Goal: Task Accomplishment & Management: Manage account settings

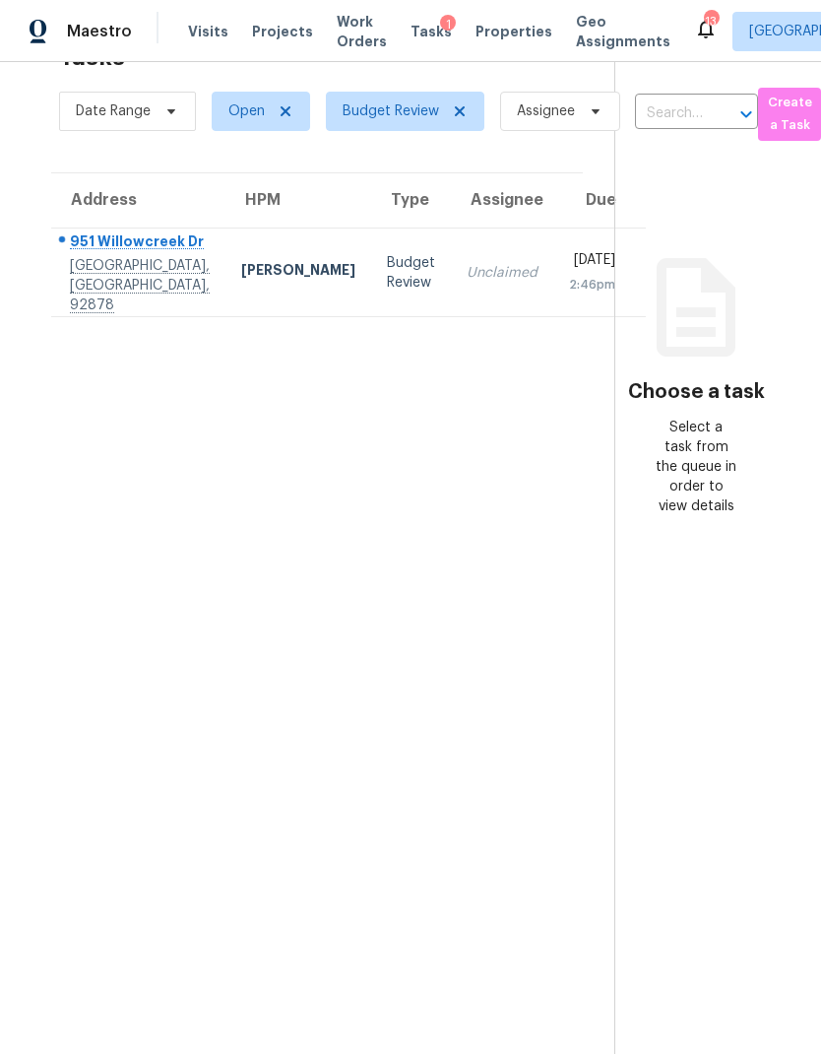
scroll to position [62, 11]
click at [254, 315] on td "[PERSON_NAME]" at bounding box center [300, 273] width 146 height 89
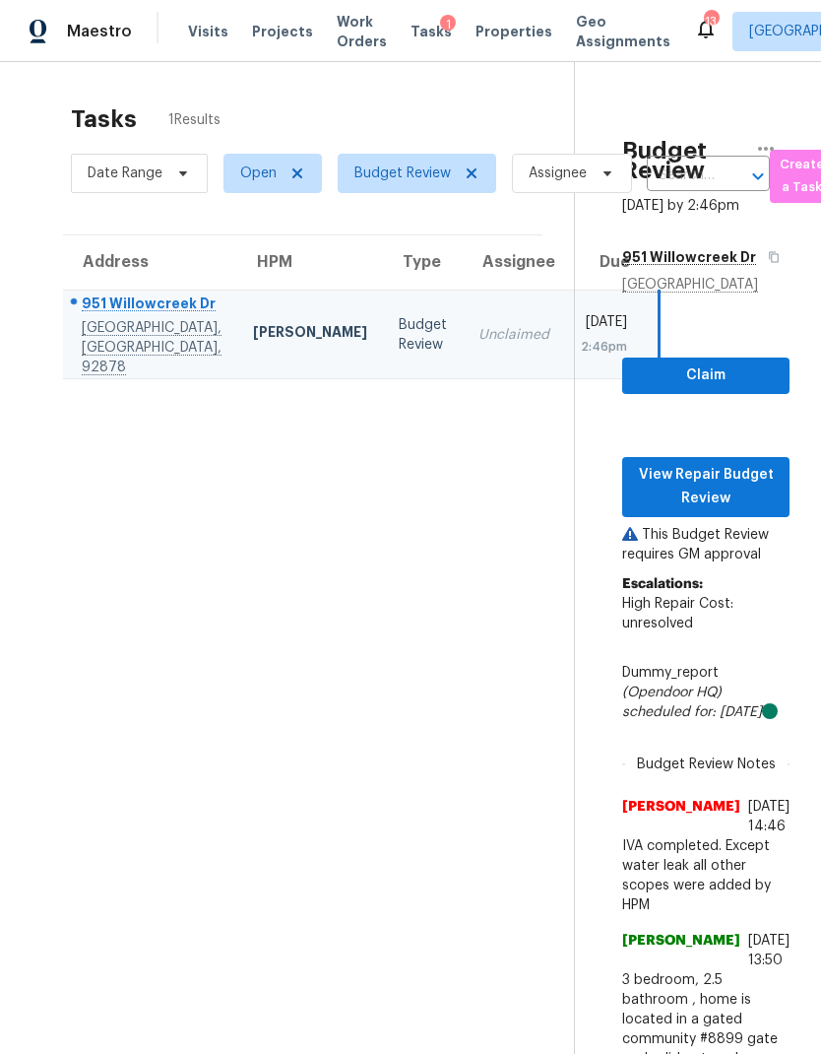
scroll to position [-1, 0]
click at [743, 511] on span "View Repair Budget Review" at bounding box center [706, 487] width 136 height 48
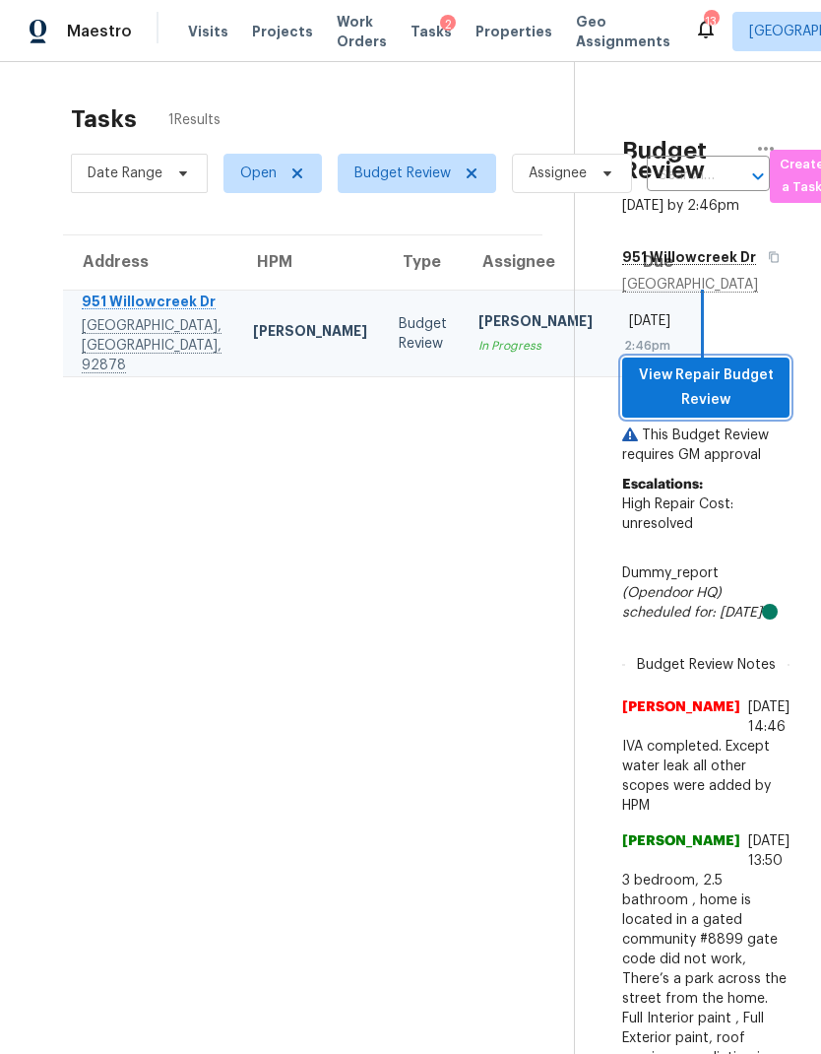
click at [741, 412] on span "View Repair Budget Review" at bounding box center [706, 387] width 136 height 48
click at [486, 32] on span "Properties" at bounding box center [514, 32] width 77 height 20
